Goal: Check status: Check status

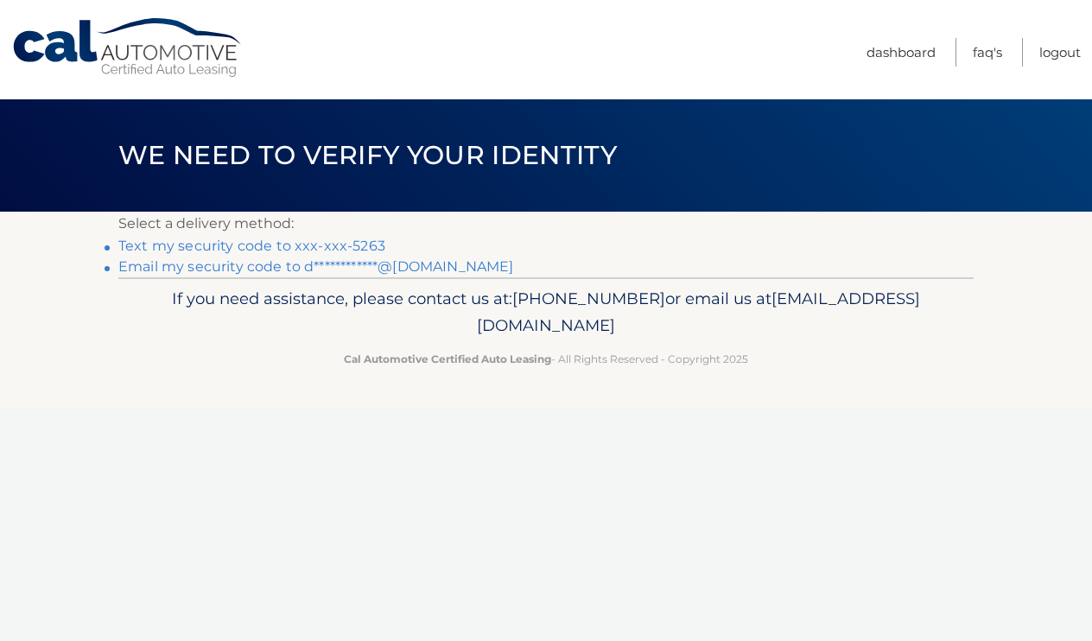
click at [355, 245] on link "Text my security code to xxx-xxx-5263" at bounding box center [251, 246] width 267 height 16
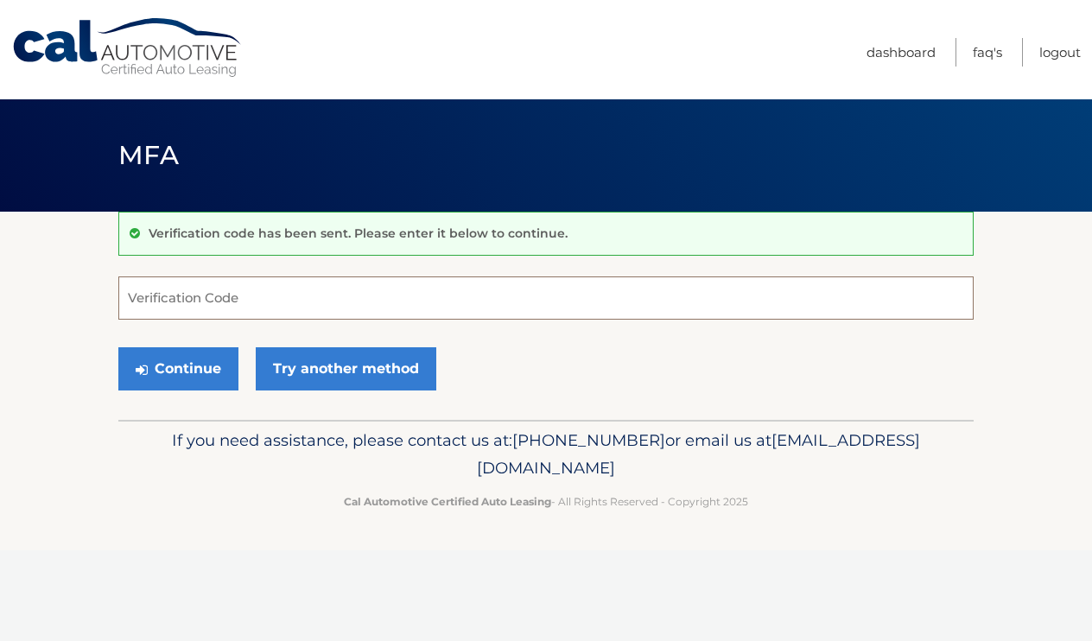
click at [287, 295] on input "Verification Code" at bounding box center [545, 297] width 855 height 43
type input "911384"
click at [210, 366] on button "Continue" at bounding box center [178, 368] width 120 height 43
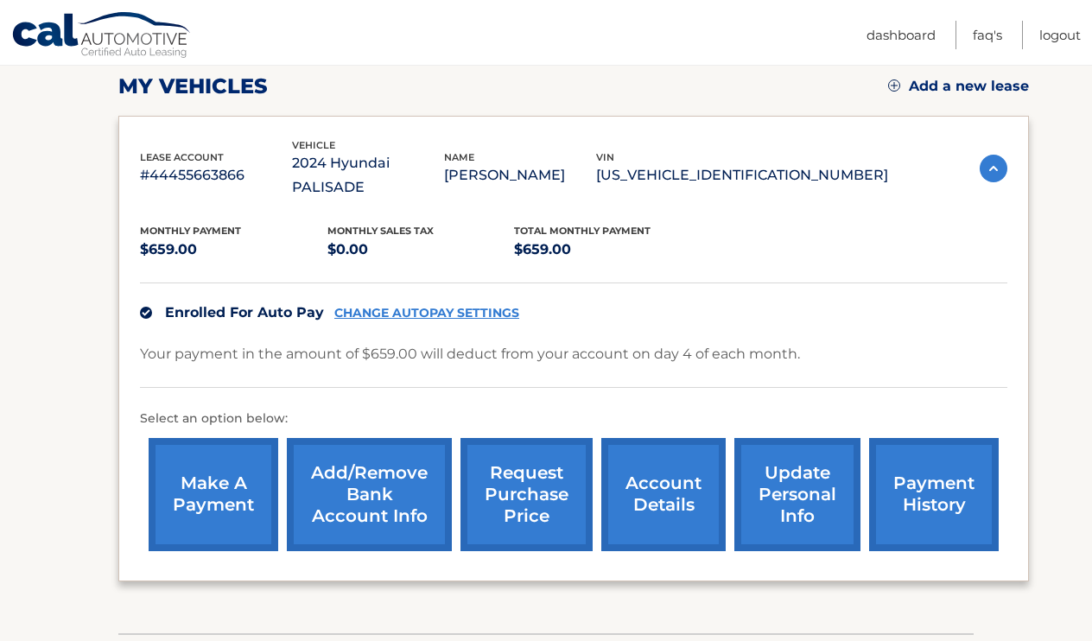
scroll to position [244, 0]
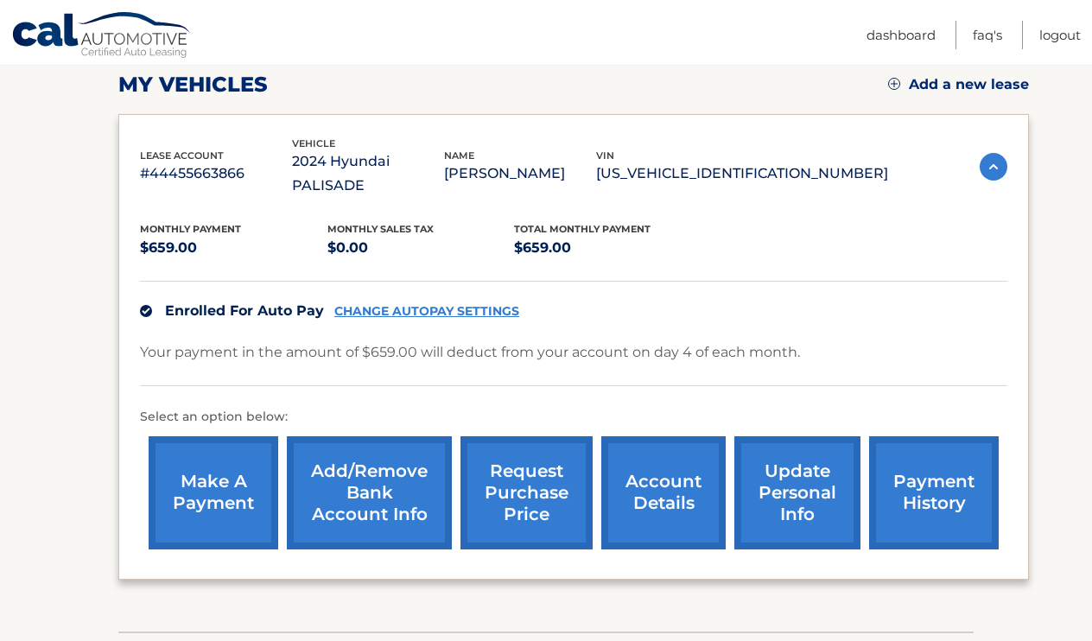
click at [502, 436] on link "request purchase price" at bounding box center [527, 492] width 132 height 113
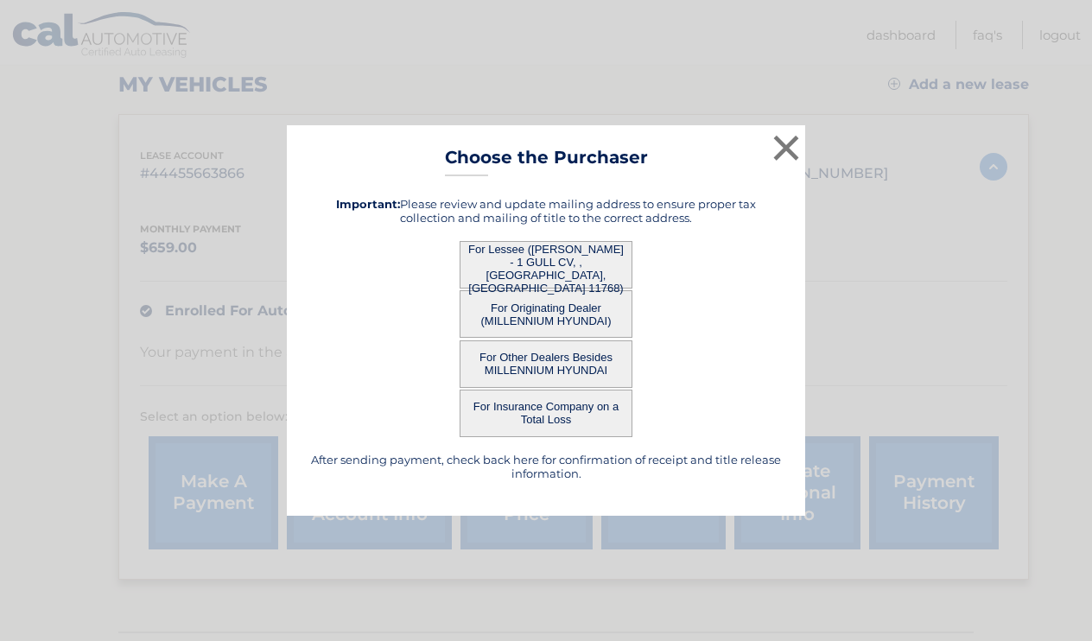
click at [532, 359] on button "For Other Dealers Besides MILLENNIUM HYUNDAI" at bounding box center [546, 364] width 173 height 48
click at [553, 361] on button "For Other Dealers Besides MILLENNIUM HYUNDAI" at bounding box center [546, 364] width 173 height 48
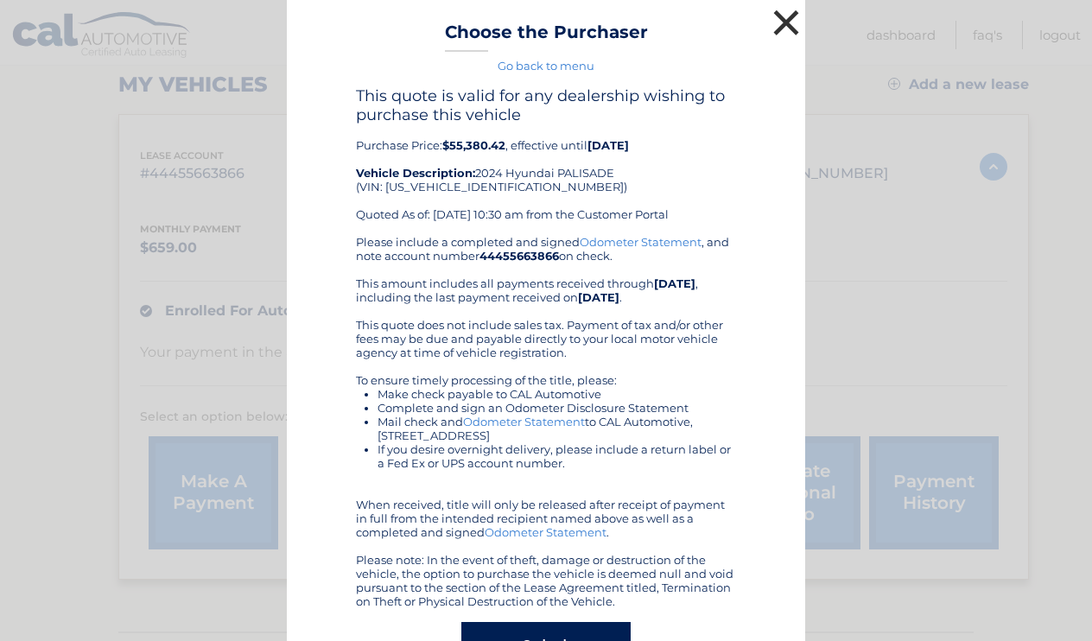
click at [778, 21] on button "×" at bounding box center [786, 22] width 35 height 35
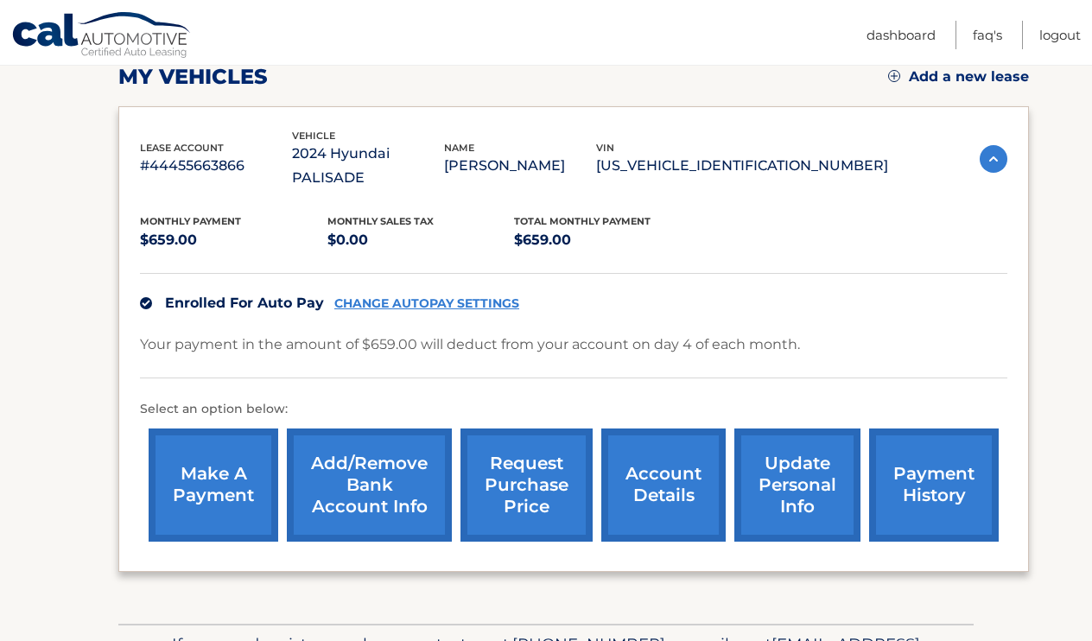
scroll to position [253, 0]
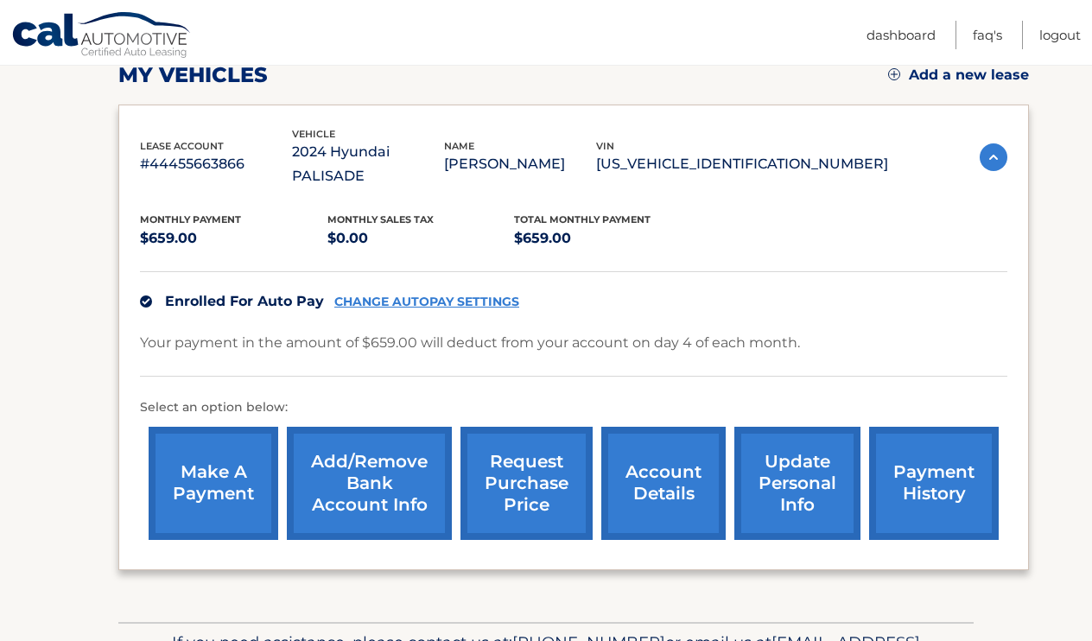
click at [636, 445] on link "account details" at bounding box center [663, 483] width 124 height 113
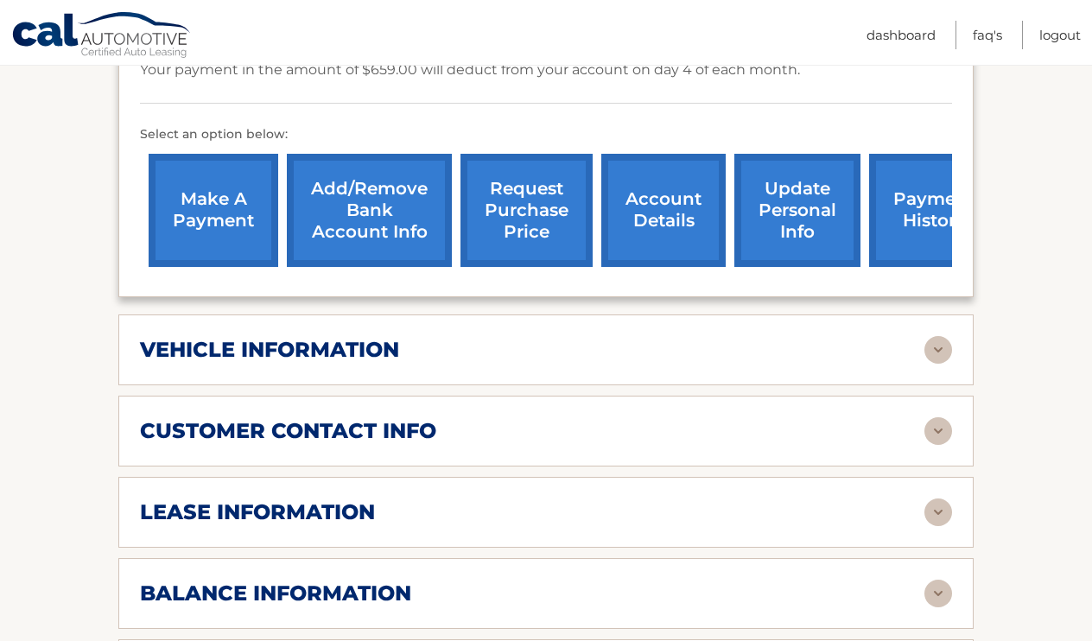
scroll to position [582, 0]
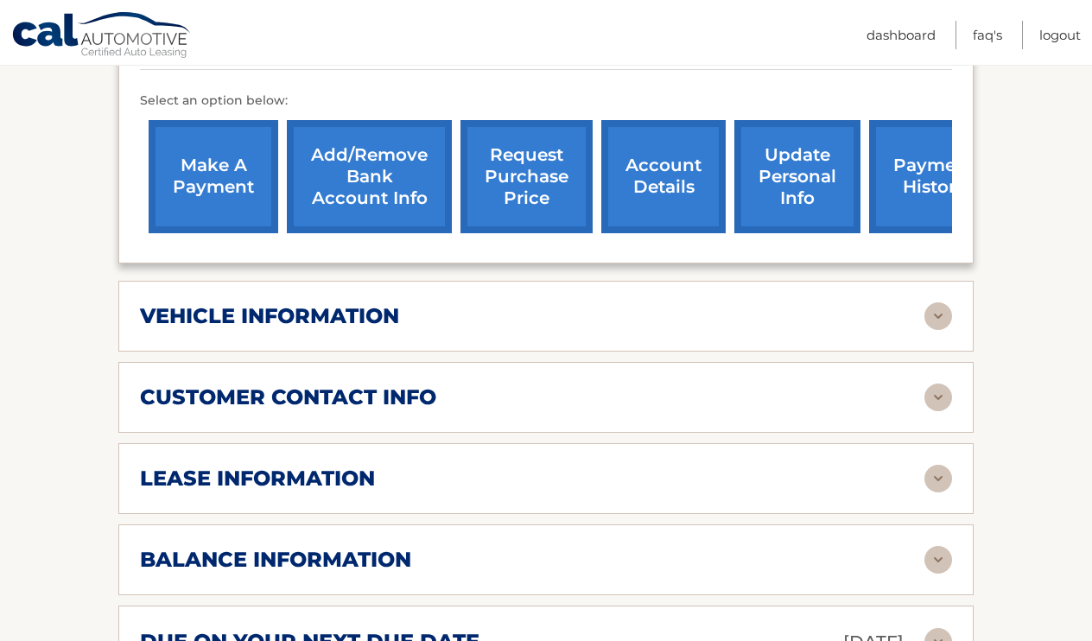
click at [632, 384] on div "customer contact info" at bounding box center [532, 397] width 785 height 26
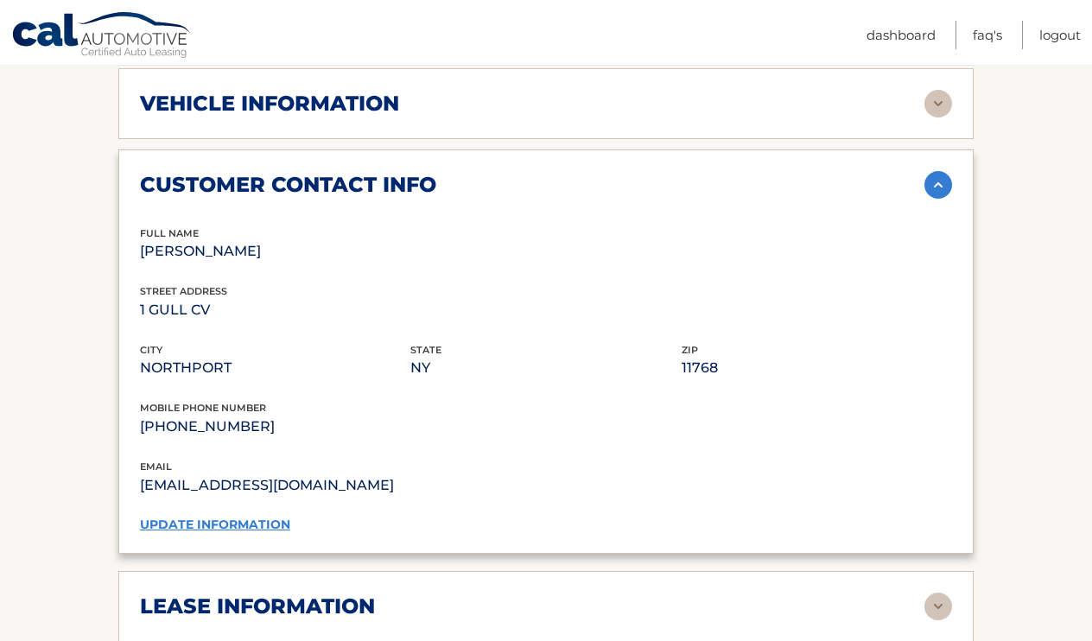
scroll to position [907, 0]
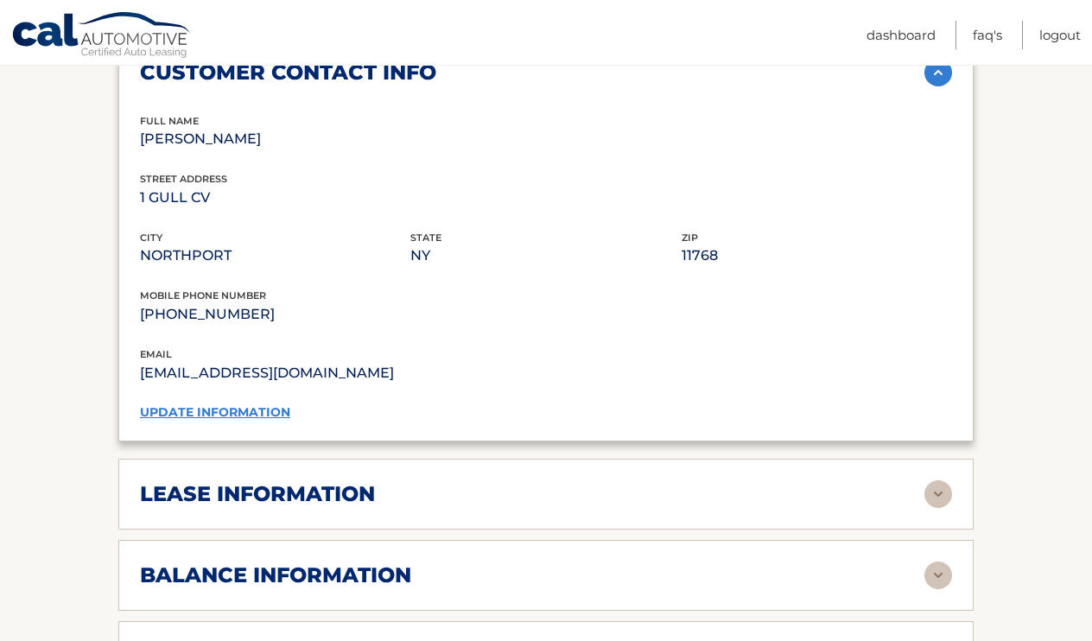
click at [608, 481] on div "lease information" at bounding box center [532, 494] width 785 height 26
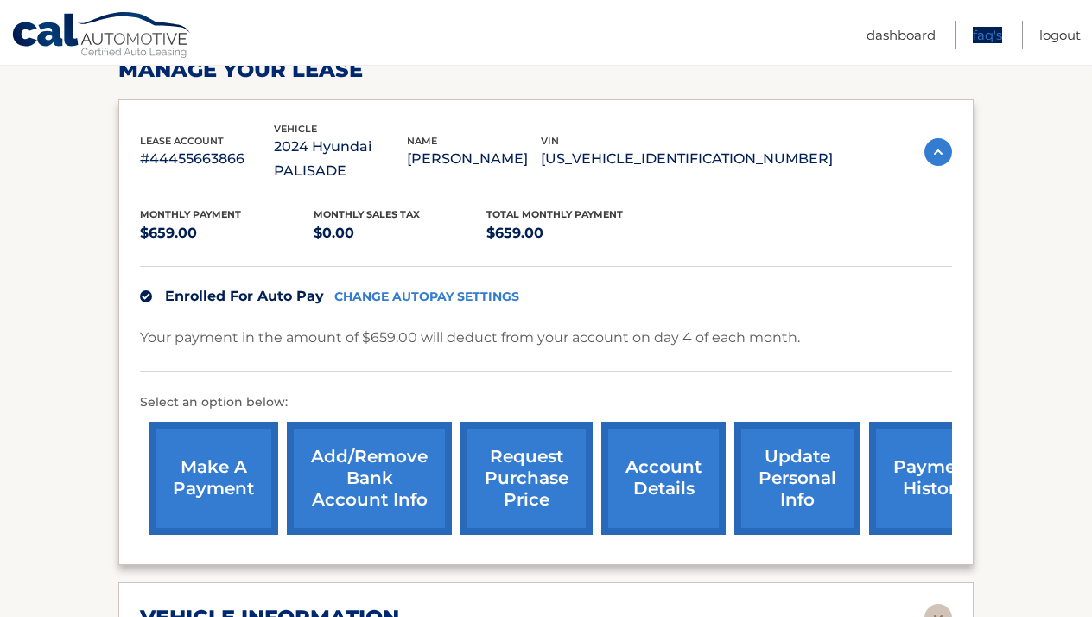
scroll to position [293, 0]
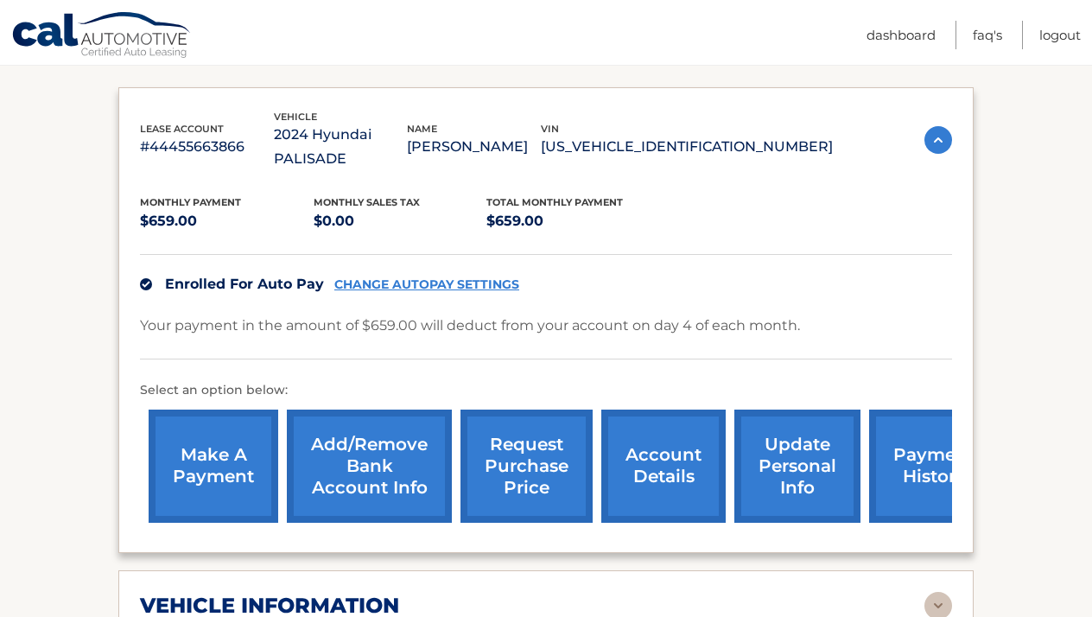
click at [274, 121] on div "lease account #44455663866" at bounding box center [207, 140] width 134 height 39
